Goal: Transaction & Acquisition: Register for event/course

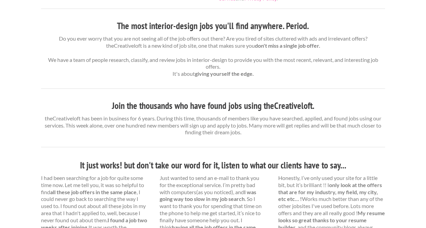
scroll to position [234, 0]
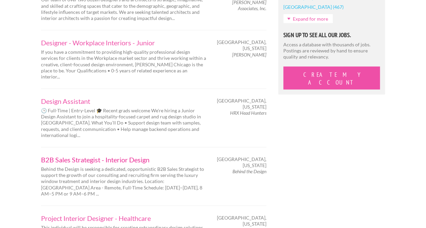
scroll to position [679, 0]
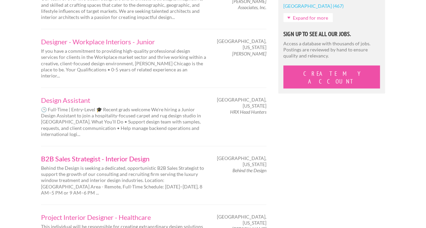
click at [119, 156] on link "B2B Sales Strategist - Interior Design" at bounding box center [124, 159] width 166 height 7
drag, startPoint x: 264, startPoint y: 94, endPoint x: 232, endPoint y: 95, distance: 32.6
click at [232, 168] on em "Behind the Design" at bounding box center [249, 171] width 34 height 6
click at [25, 126] on div "Employers My Account Log Out The Creative Loft Search Jobs Browse Jobs Get Help…" at bounding box center [213, 69] width 426 height 1497
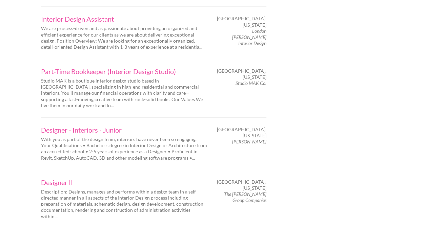
scroll to position [1106, 0]
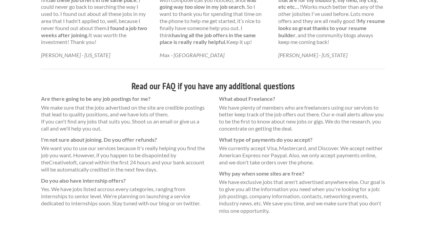
scroll to position [476, 0]
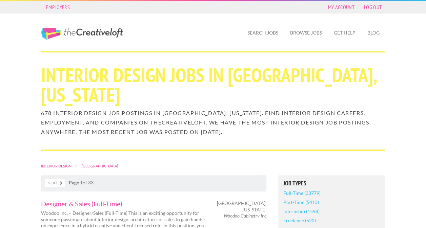
click at [57, 179] on link "Next" at bounding box center [55, 183] width 20 height 8
